Goal: Task Accomplishment & Management: Complete application form

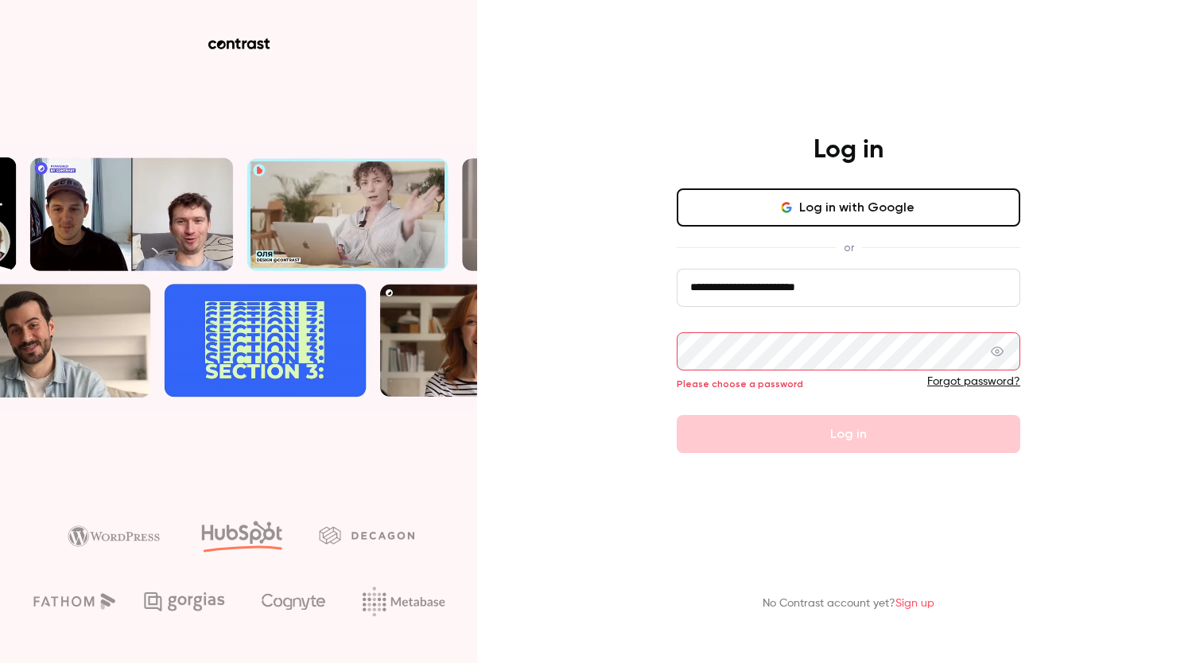
click at [911, 607] on link "Sign up" at bounding box center [915, 603] width 39 height 11
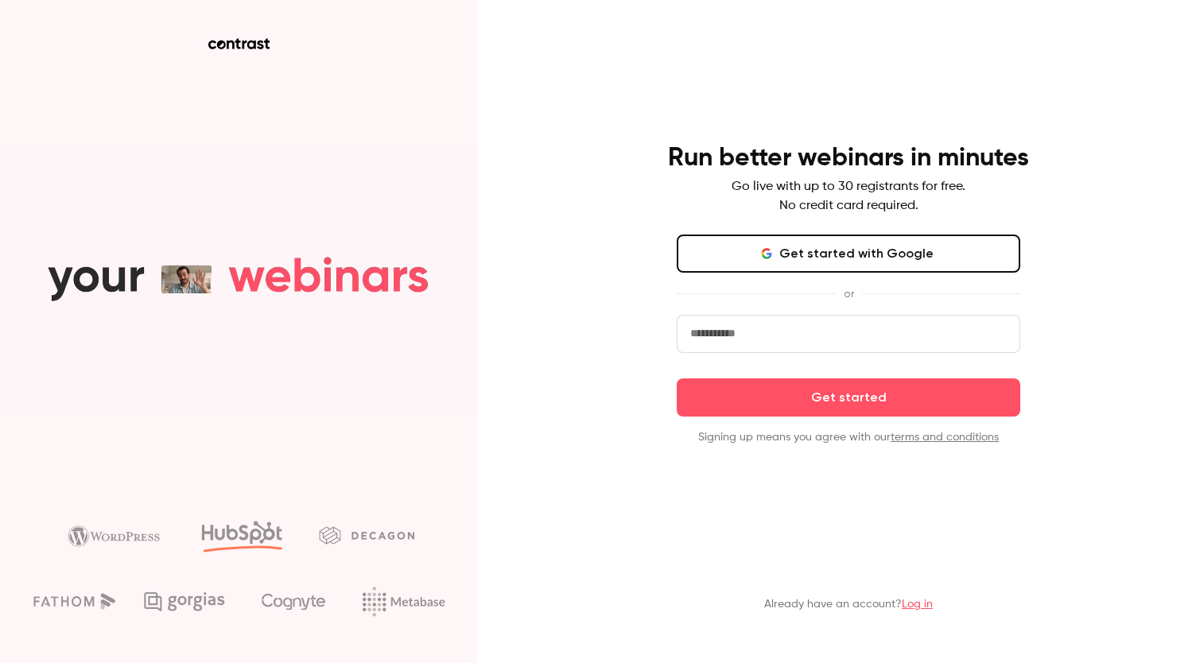
click at [876, 260] on button "Get started with Google" at bounding box center [849, 254] width 344 height 38
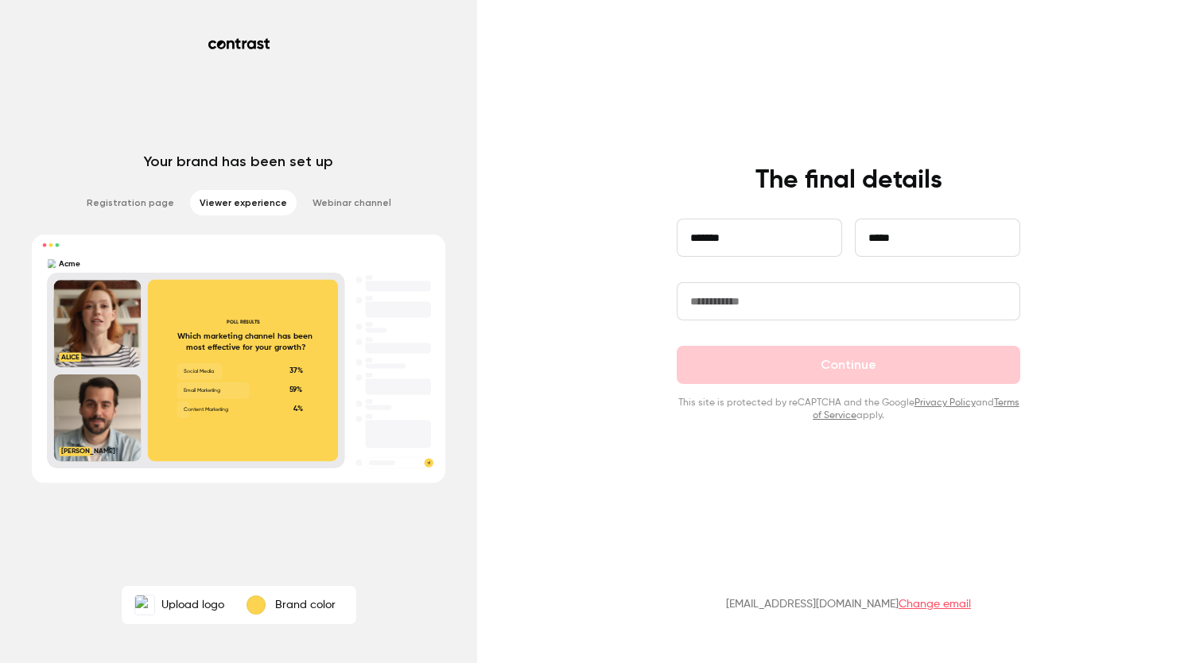
click at [830, 299] on input "text" at bounding box center [849, 301] width 344 height 38
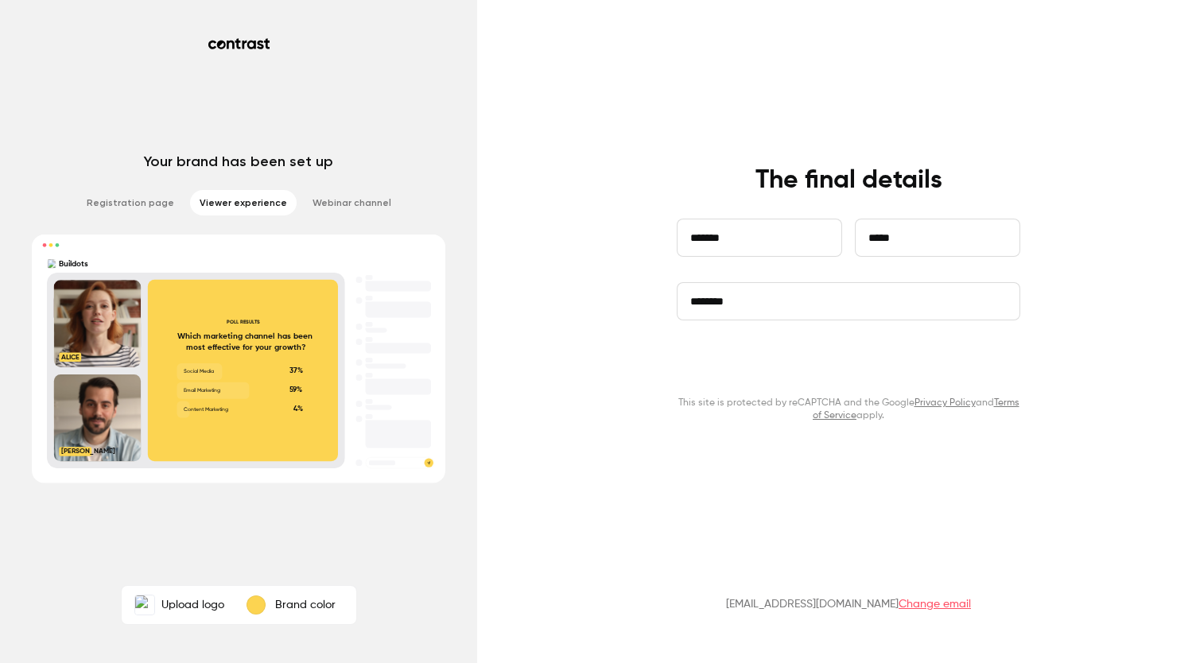
type input "********"
click at [809, 375] on button "Continue" at bounding box center [849, 365] width 344 height 38
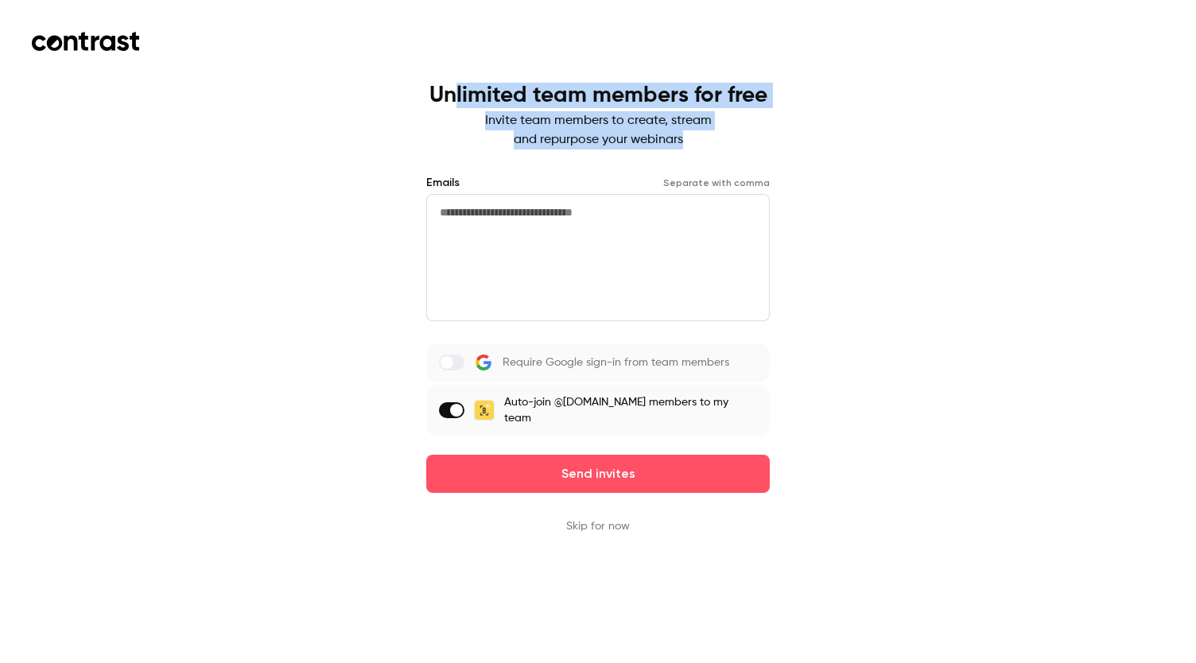
drag, startPoint x: 641, startPoint y: 124, endPoint x: 732, endPoint y: 146, distance: 93.9
click at [732, 146] on div "Unlimited team members for free Invite team members to create, stream and repur…" at bounding box center [598, 116] width 338 height 67
click at [732, 146] on p "Invite team members to create, stream and repurpose your webinars" at bounding box center [598, 130] width 338 height 38
drag, startPoint x: 666, startPoint y: 139, endPoint x: 454, endPoint y: 97, distance: 216.5
click at [454, 97] on div "Unlimited team members for free Invite team members to create, stream and repur…" at bounding box center [598, 116] width 338 height 67
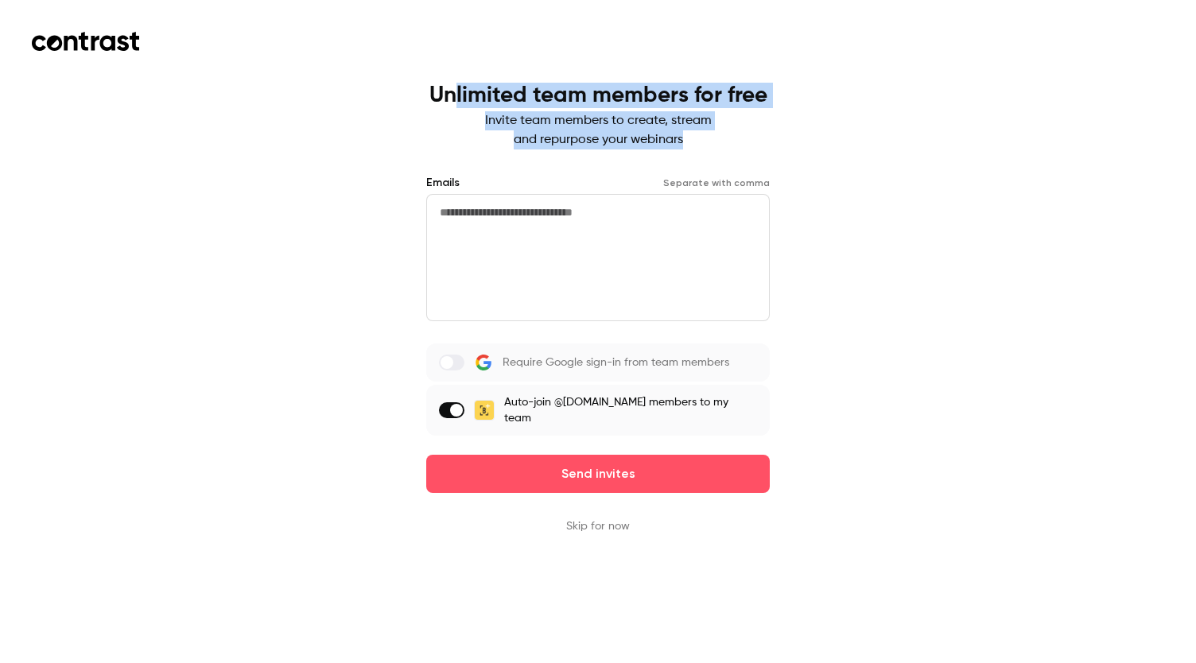
click at [454, 97] on h1 "Unlimited team members for free" at bounding box center [598, 95] width 338 height 25
drag, startPoint x: 454, startPoint y: 97, endPoint x: 592, endPoint y: 142, distance: 144.9
click at [592, 142] on div "Unlimited team members for free Invite team members to create, stream and repur…" at bounding box center [598, 116] width 338 height 67
click at [592, 142] on p "Invite team members to create, stream and repurpose your webinars" at bounding box center [598, 130] width 338 height 38
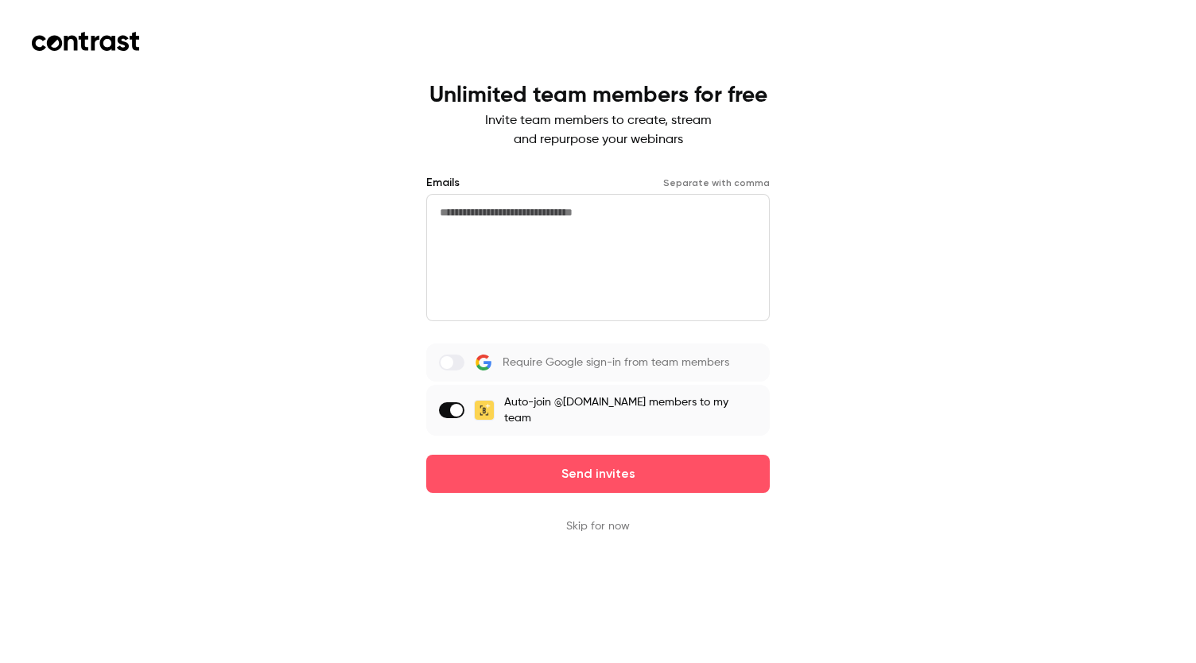
click at [581, 519] on button "Skip for now" at bounding box center [598, 527] width 64 height 16
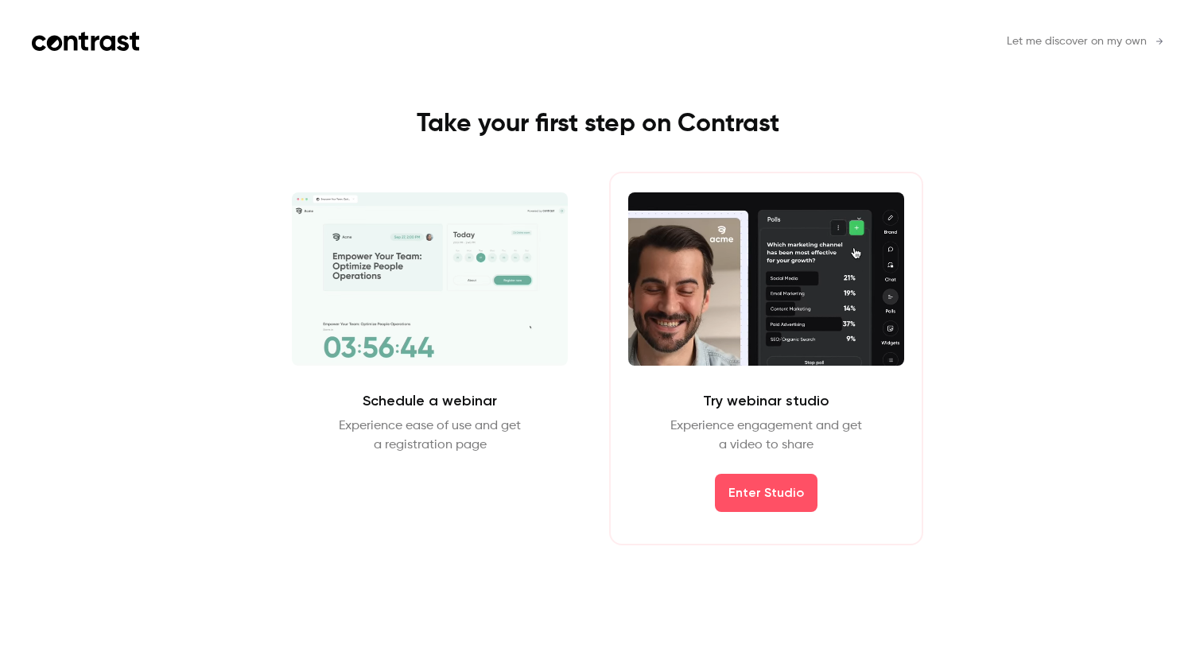
click at [1067, 35] on span "Let me discover on my own" at bounding box center [1077, 41] width 140 height 17
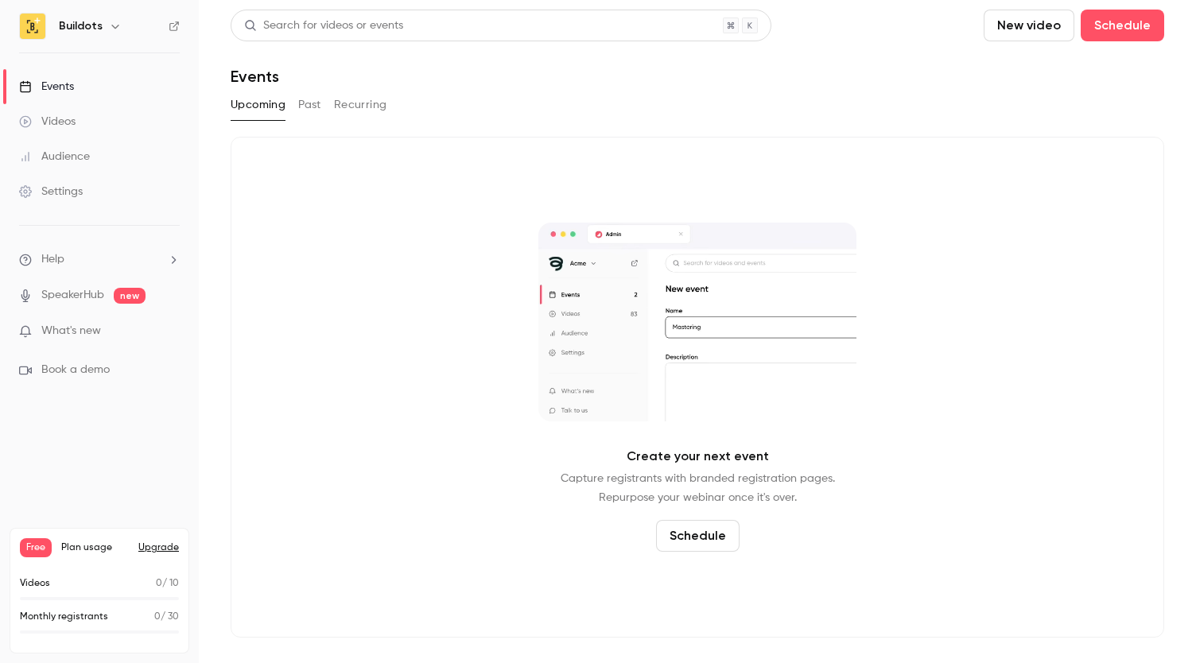
click at [76, 321] on ul "Help SpeakerHub new What's new Book a demo" at bounding box center [99, 315] width 199 height 178
click at [138, 332] on p "What's new" at bounding box center [86, 331] width 135 height 17
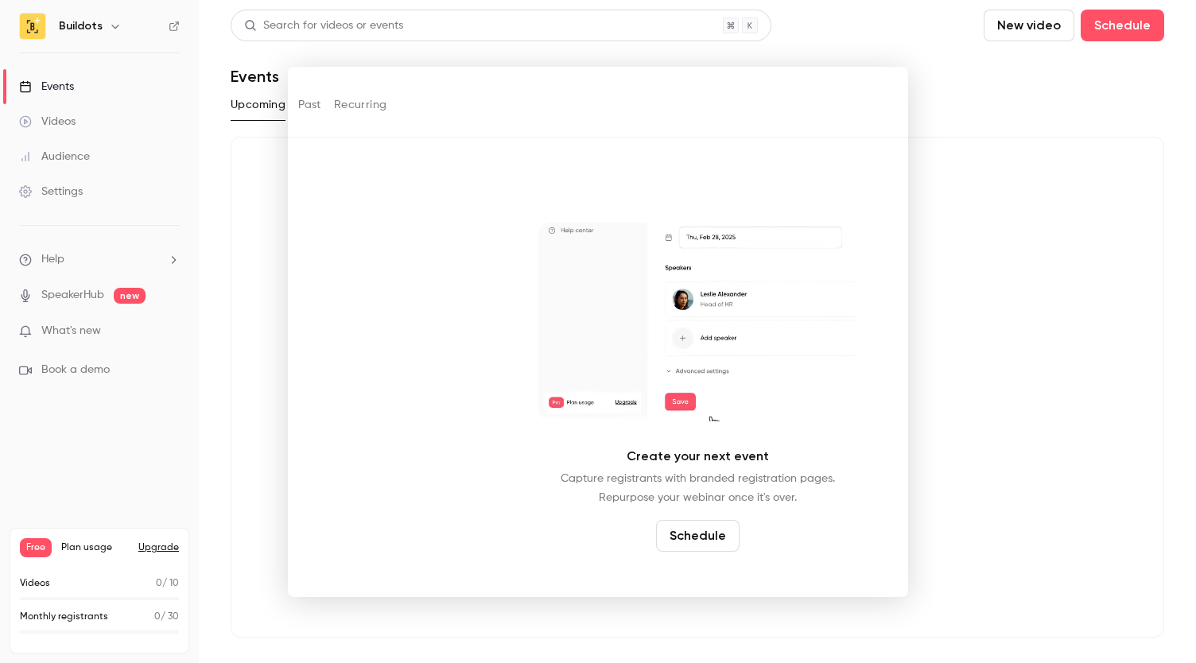
click at [1015, 146] on div at bounding box center [598, 331] width 1196 height 663
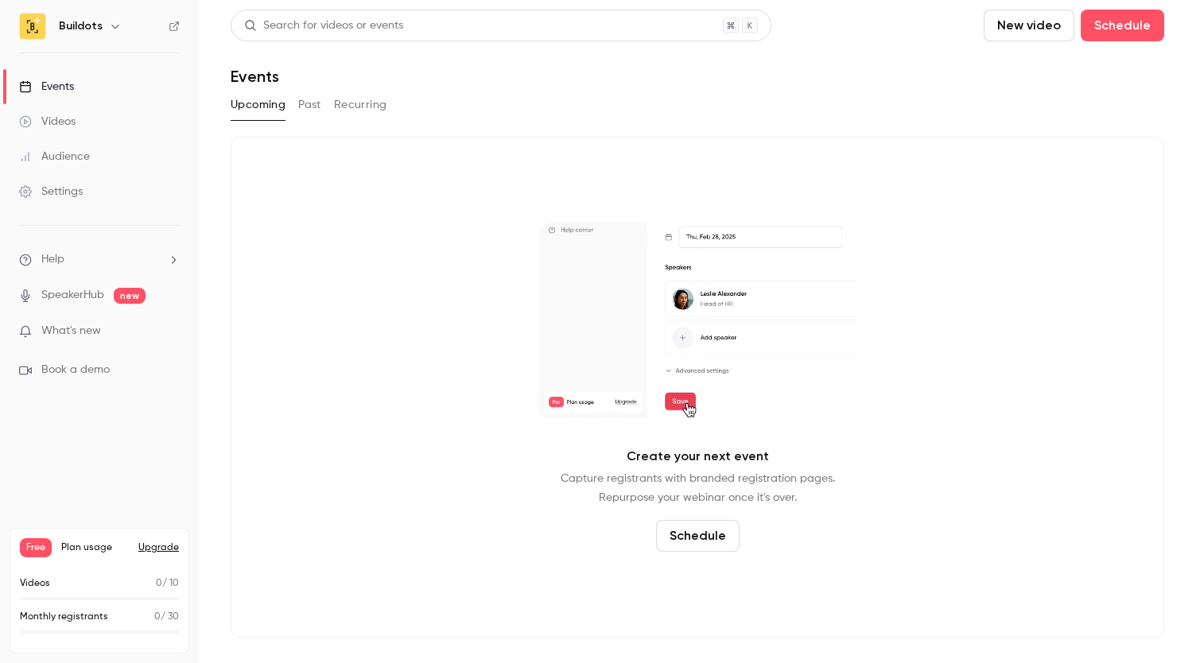
click at [332, 103] on div "Upcoming Past Recurring" at bounding box center [698, 104] width 934 height 25
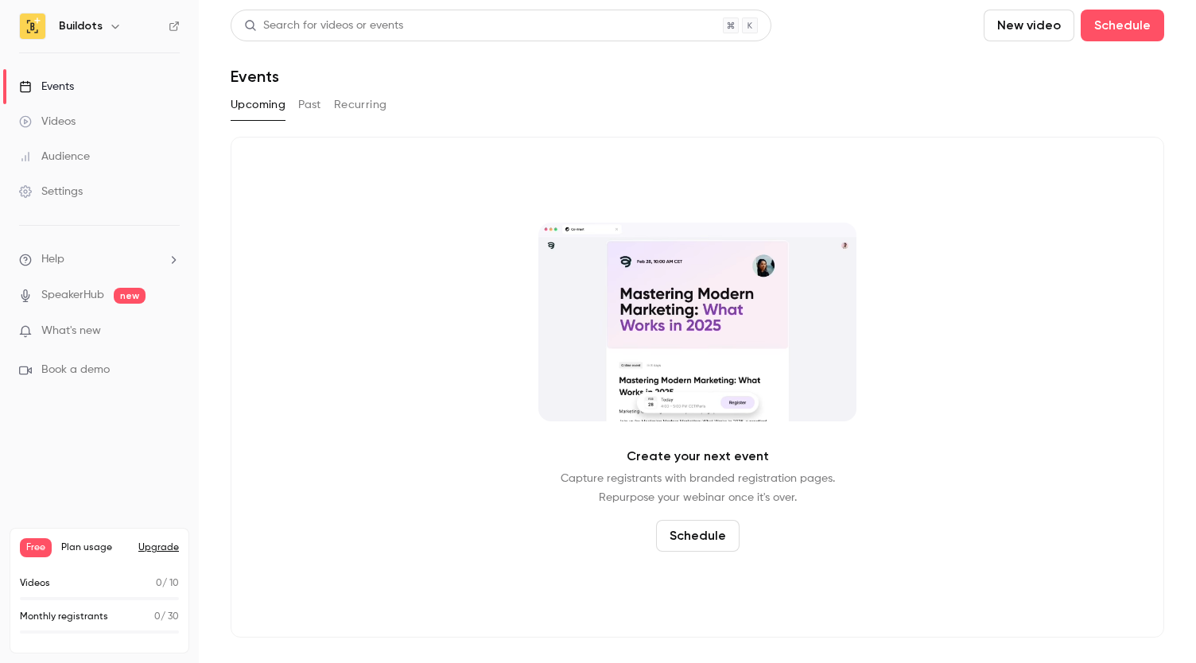
click at [313, 101] on button "Past" at bounding box center [309, 104] width 23 height 25
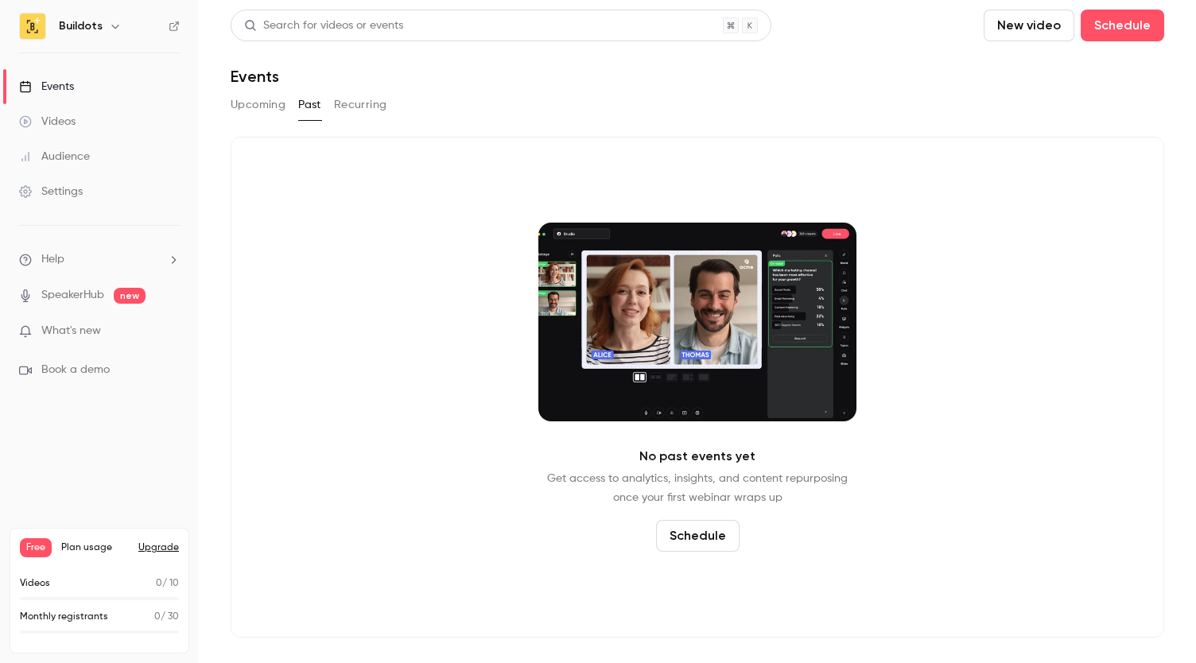
click at [344, 101] on button "Recurring" at bounding box center [360, 104] width 53 height 25
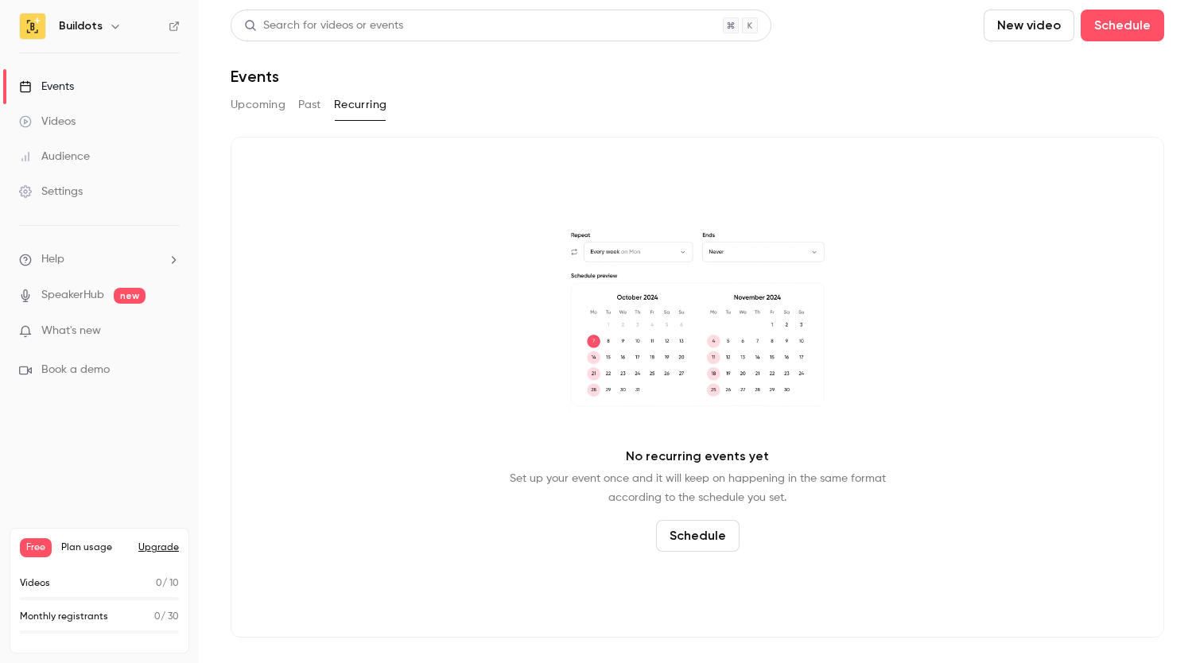
click at [255, 106] on button "Upcoming" at bounding box center [258, 104] width 55 height 25
